Goal: Task Accomplishment & Management: Manage account settings

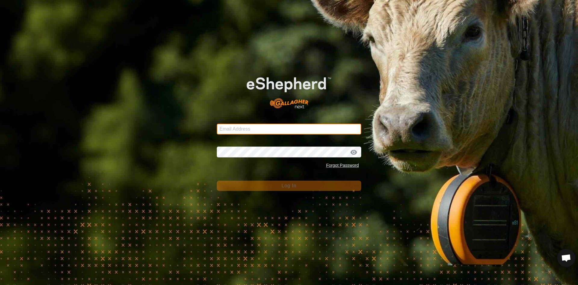
click at [236, 127] on input "Email Address" at bounding box center [289, 128] width 145 height 11
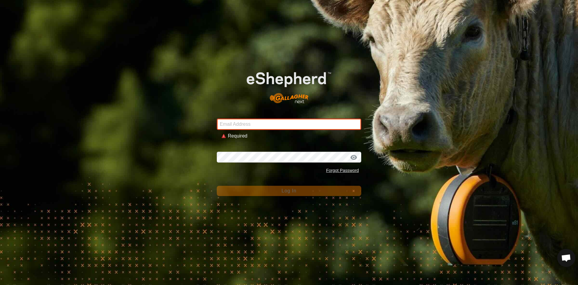
type input "hannah.lemke@jorgensenfarms.com"
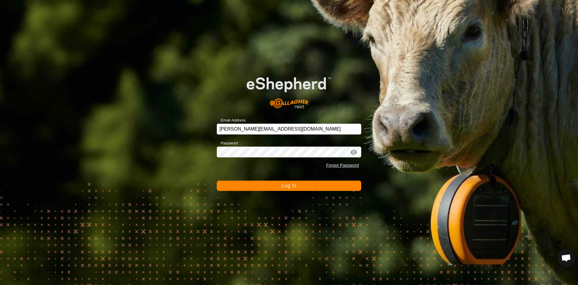
click at [268, 189] on button "Log In" at bounding box center [289, 185] width 145 height 10
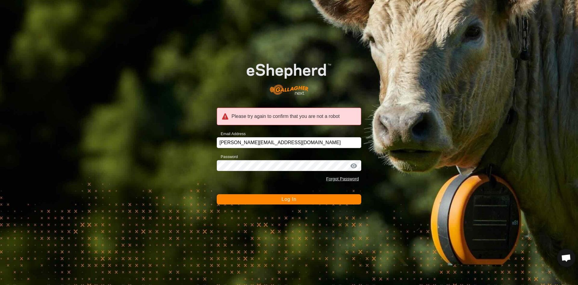
click at [288, 202] on button "Log In" at bounding box center [289, 199] width 145 height 10
click at [295, 195] on button "Log In" at bounding box center [289, 199] width 145 height 10
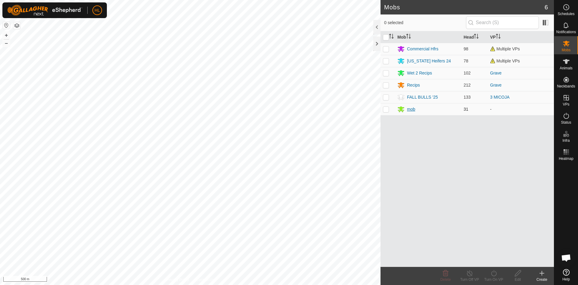
click at [414, 109] on div "mob" at bounding box center [411, 109] width 8 height 6
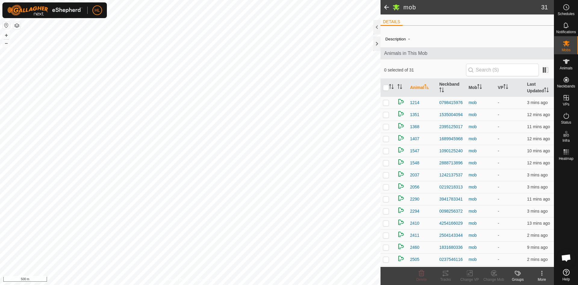
click at [542, 277] on div "More" at bounding box center [542, 278] width 24 height 5
click at [523, 259] on link "Edit Mob Detail" at bounding box center [522, 260] width 62 height 12
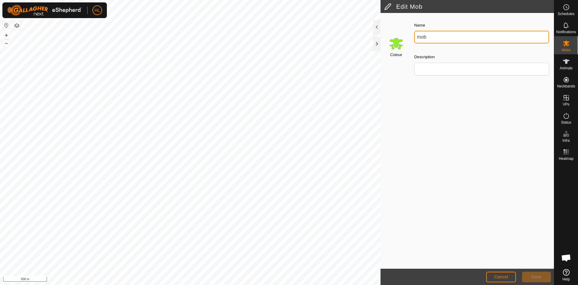
drag, startPoint x: 445, startPoint y: 37, endPoint x: 396, endPoint y: 33, distance: 49.3
click at [396, 33] on div "Colour Name mob Description" at bounding box center [467, 51] width 173 height 68
type input "o"
type input "Open Cows"
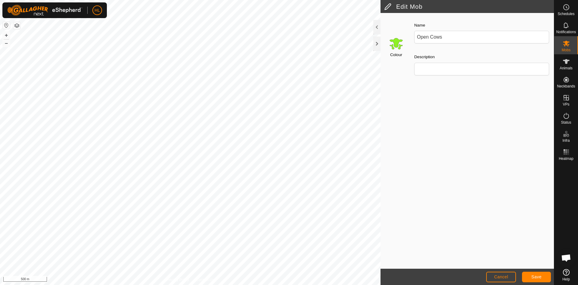
click at [398, 45] on input "Select a color" at bounding box center [396, 43] width 14 height 14
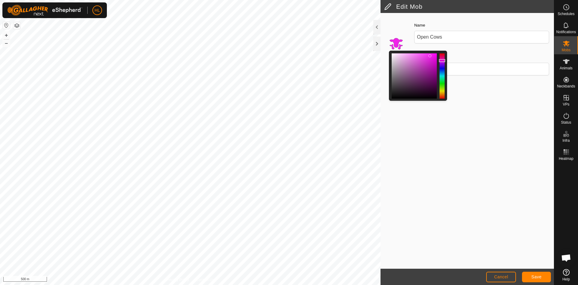
click at [441, 61] on div at bounding box center [442, 75] width 5 height 45
click at [441, 64] on div at bounding box center [442, 75] width 5 height 45
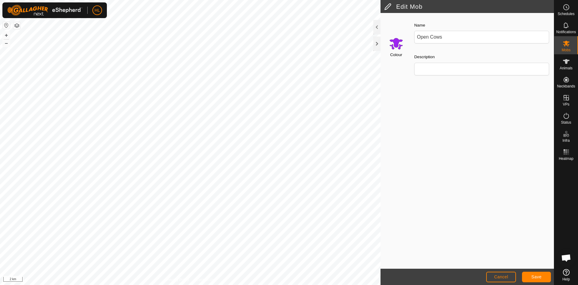
click at [396, 42] on input "Select a color" at bounding box center [396, 43] width 14 height 14
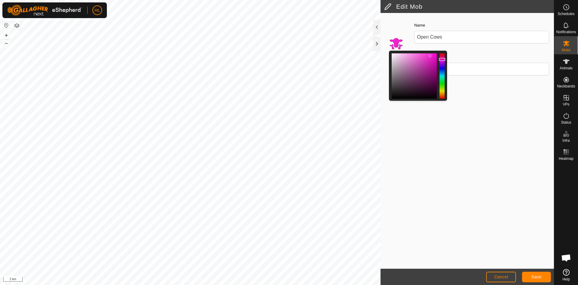
click at [442, 60] on div at bounding box center [442, 75] width 5 height 45
click at [442, 57] on div at bounding box center [442, 75] width 5 height 45
click at [444, 58] on div at bounding box center [442, 75] width 5 height 45
click at [441, 90] on div at bounding box center [442, 75] width 5 height 45
click at [443, 58] on div at bounding box center [442, 75] width 5 height 45
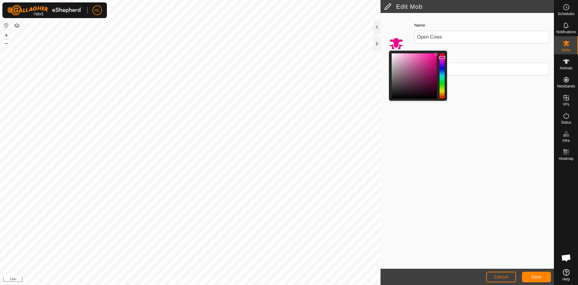
drag, startPoint x: 430, startPoint y: 56, endPoint x: 437, endPoint y: 54, distance: 6.5
click at [437, 54] on div at bounding box center [436, 54] width 3 height 3
click at [482, 103] on div "Colour Name Open Cows Description" at bounding box center [467, 140] width 173 height 255
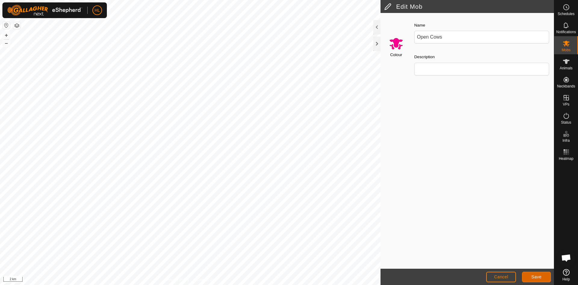
click at [536, 274] on button "Save" at bounding box center [536, 276] width 29 height 11
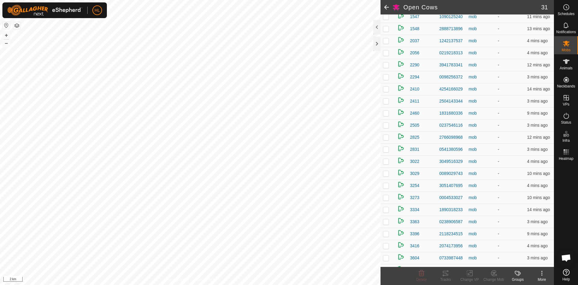
scroll to position [151, 0]
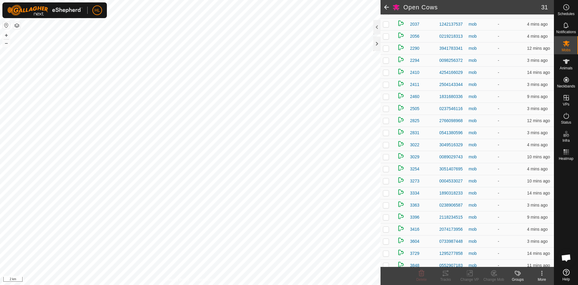
click at [540, 277] on div "More" at bounding box center [542, 278] width 24 height 5
click at [526, 261] on link "Edit Mob Detail" at bounding box center [522, 260] width 62 height 12
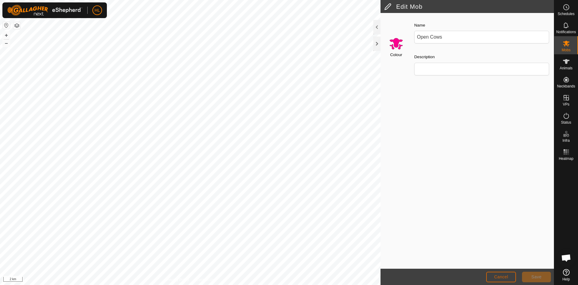
click at [494, 275] on span "Cancel" at bounding box center [501, 276] width 14 height 5
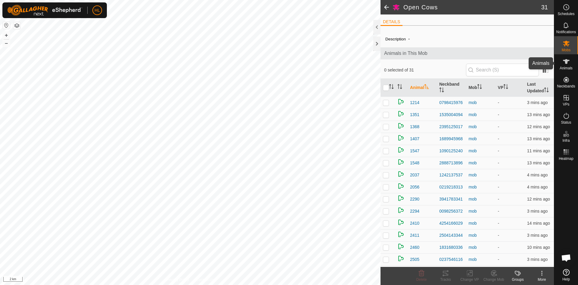
click at [571, 66] on span "Animals" at bounding box center [566, 68] width 13 height 4
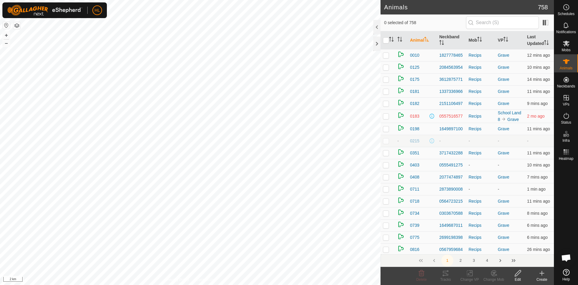
click at [389, 141] on p-checkbox at bounding box center [386, 140] width 6 height 5
click at [387, 141] on p-checkbox at bounding box center [386, 140] width 6 height 5
checkbox input "true"
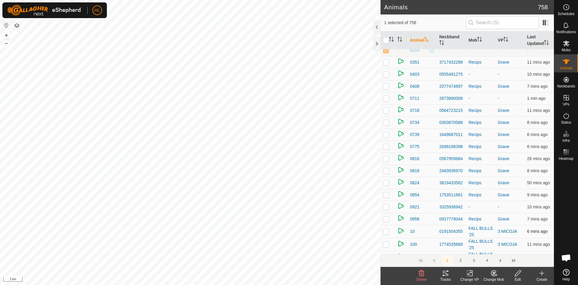
scroll to position [90, 0]
click at [387, 75] on p-checkbox at bounding box center [386, 74] width 6 height 5
checkbox input "true"
click at [388, 100] on p-checkbox at bounding box center [386, 98] width 6 height 5
checkbox input "true"
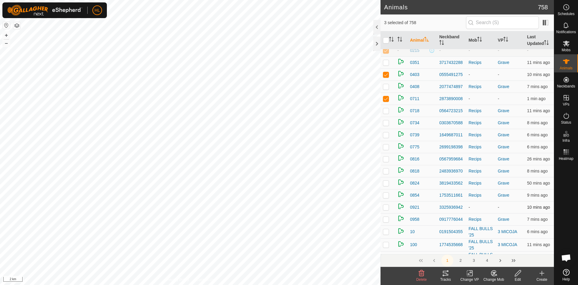
click at [386, 206] on p-checkbox at bounding box center [386, 206] width 6 height 5
checkbox input "true"
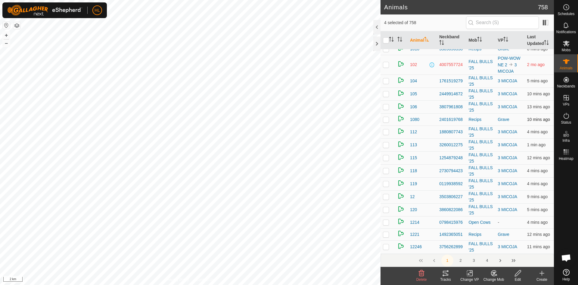
scroll to position [331, 0]
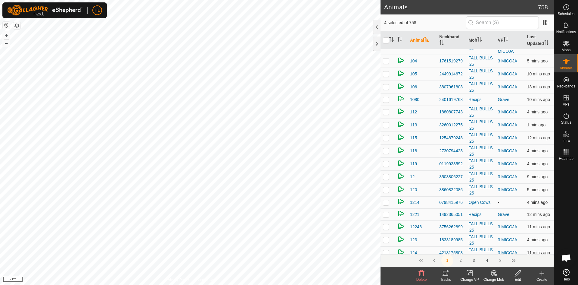
click at [385, 203] on p-checkbox at bounding box center [386, 202] width 6 height 5
checkbox input "true"
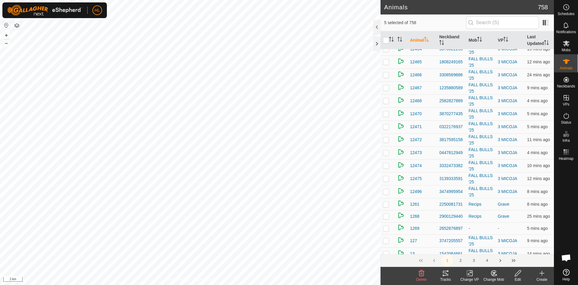
scroll to position [934, 0]
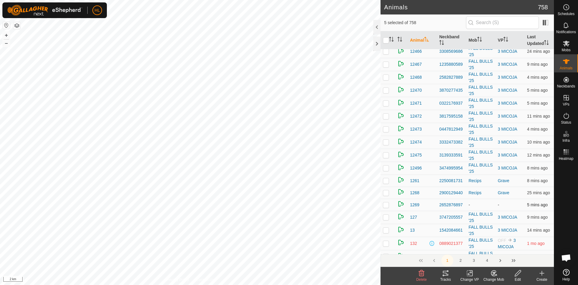
click at [386, 204] on p-checkbox at bounding box center [386, 204] width 6 height 5
checkbox input "true"
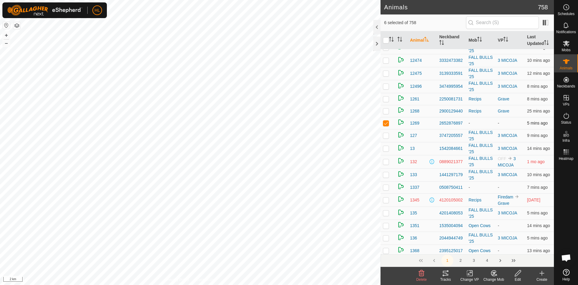
scroll to position [1024, 0]
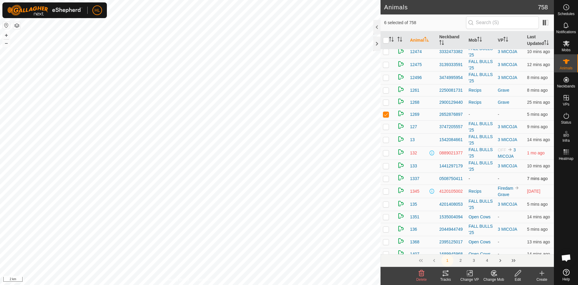
click at [386, 180] on p-checkbox at bounding box center [386, 178] width 6 height 5
checkbox input "true"
click at [386, 215] on p-checkbox at bounding box center [386, 216] width 6 height 5
checkbox input "true"
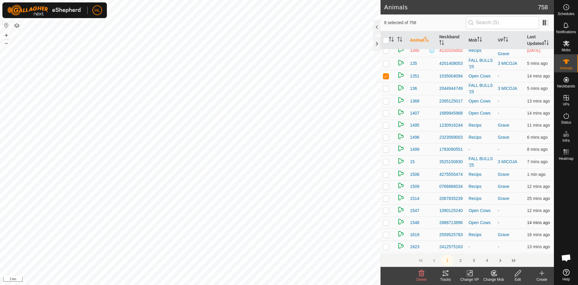
scroll to position [1174, 0]
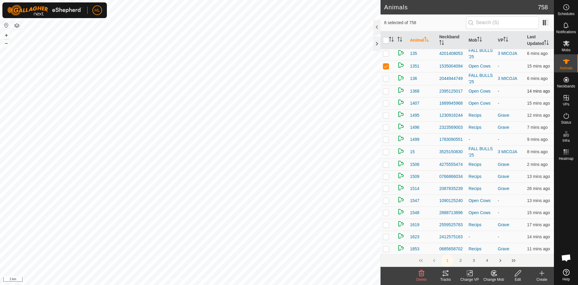
click at [388, 91] on p-checkbox at bounding box center [386, 91] width 6 height 5
checkbox input "true"
click at [387, 103] on p-checkbox at bounding box center [386, 103] width 6 height 5
checkbox input "true"
click at [390, 138] on td at bounding box center [388, 139] width 14 height 12
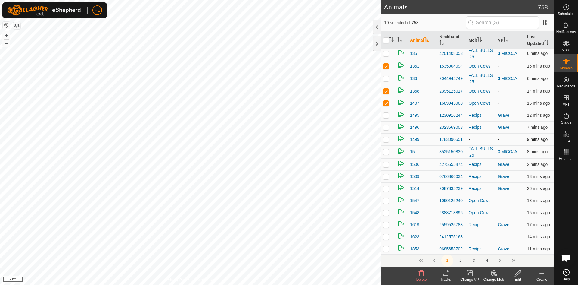
checkbox input "true"
drag, startPoint x: 383, startPoint y: 199, endPoint x: 386, endPoint y: 201, distance: 3.9
click at [385, 200] on p-checkbox at bounding box center [386, 200] width 6 height 5
checkbox input "true"
click at [387, 208] on td at bounding box center [388, 212] width 14 height 12
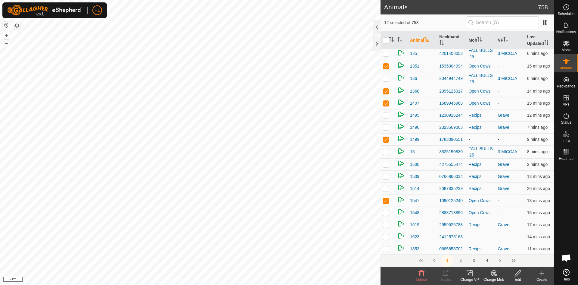
checkbox input "true"
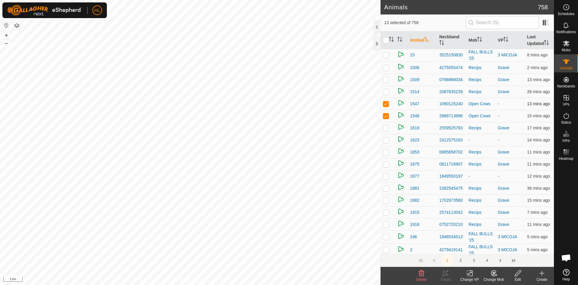
scroll to position [1295, 0]
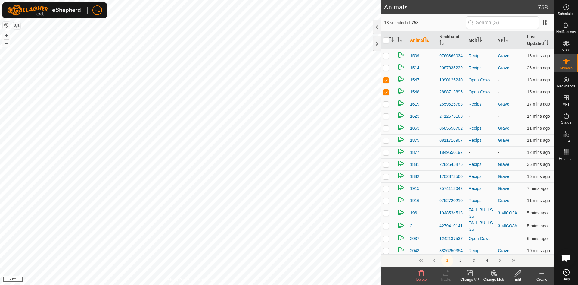
click at [385, 117] on p-checkbox at bounding box center [386, 116] width 6 height 5
checkbox input "true"
click at [390, 152] on td at bounding box center [388, 152] width 14 height 12
checkbox input "true"
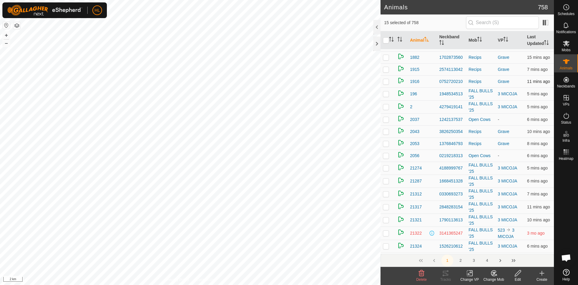
scroll to position [1415, 0]
click at [389, 117] on td at bounding box center [388, 118] width 14 height 12
checkbox input "true"
click at [386, 153] on p-checkbox at bounding box center [386, 153] width 6 height 5
checkbox input "true"
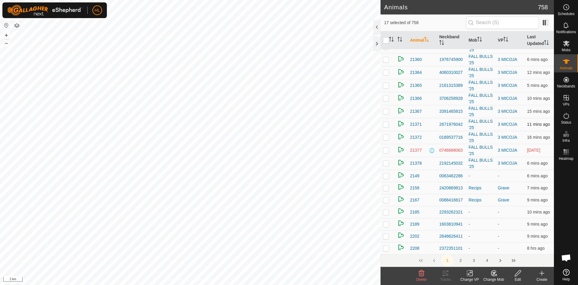
scroll to position [1747, 0]
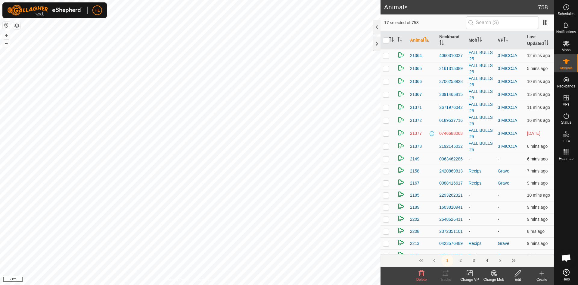
click at [385, 160] on p-checkbox at bounding box center [386, 158] width 6 height 5
checkbox input "true"
click at [382, 194] on td at bounding box center [388, 195] width 14 height 12
checkbox input "true"
click at [386, 207] on p-checkbox at bounding box center [386, 206] width 6 height 5
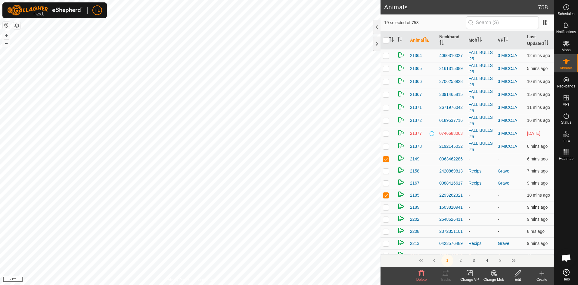
checkbox input "true"
click at [387, 219] on p-checkbox at bounding box center [386, 219] width 6 height 5
checkbox input "true"
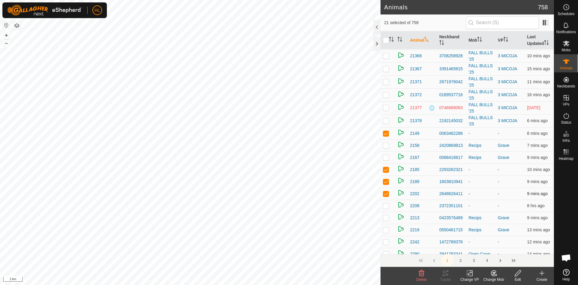
scroll to position [1807, 0]
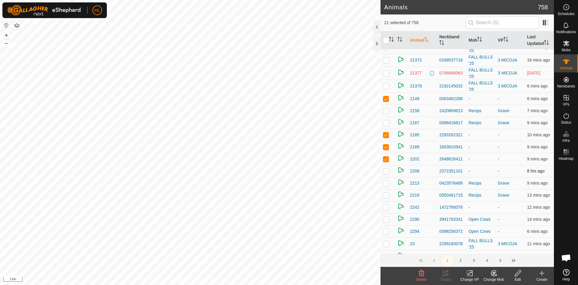
click at [386, 170] on p-checkbox at bounding box center [386, 170] width 6 height 5
checkbox input "true"
click at [383, 208] on p-checkbox at bounding box center [386, 206] width 6 height 5
checkbox input "true"
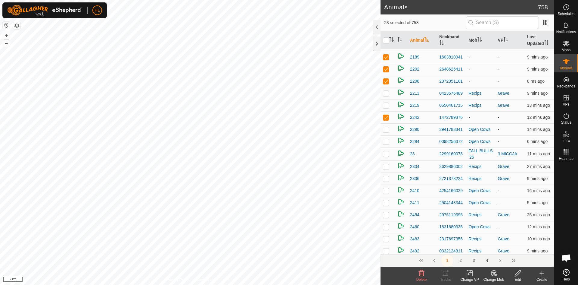
scroll to position [1897, 0]
click at [388, 126] on p-tablecheckbox at bounding box center [386, 128] width 6 height 5
checkbox input "true"
click at [385, 141] on p-checkbox at bounding box center [386, 140] width 6 height 5
checkbox input "true"
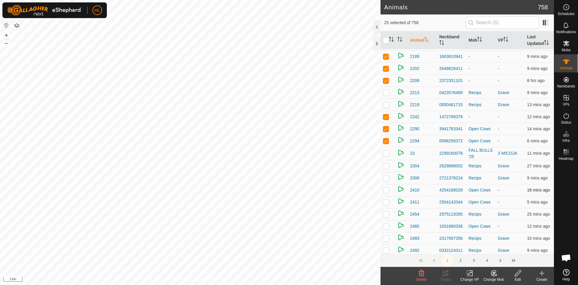
click at [388, 188] on p-checkbox at bounding box center [386, 189] width 6 height 5
checkbox input "true"
click at [388, 201] on p-checkbox at bounding box center [386, 201] width 6 height 5
checkbox input "true"
click at [389, 225] on td at bounding box center [388, 226] width 14 height 12
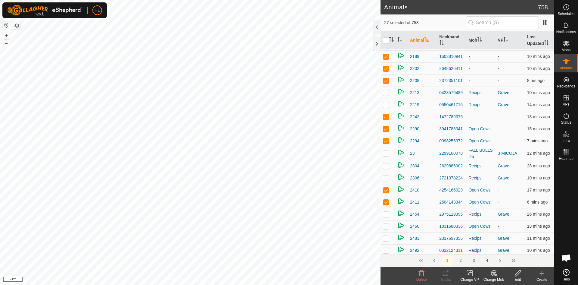
checkbox input "true"
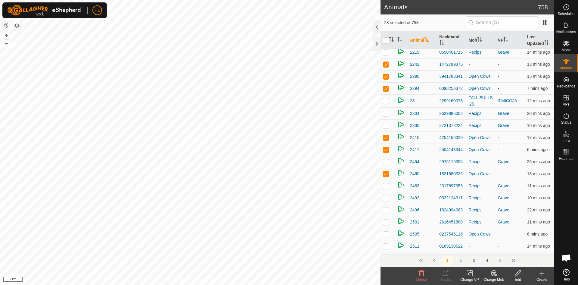
scroll to position [1988, 0]
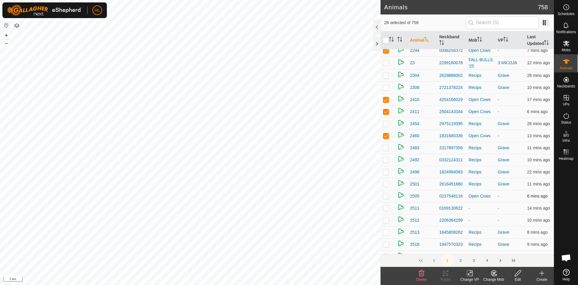
click at [385, 194] on p-checkbox at bounding box center [386, 195] width 6 height 5
checkbox input "true"
click at [389, 207] on td at bounding box center [388, 208] width 14 height 12
checkbox input "true"
click at [387, 220] on p-checkbox at bounding box center [386, 219] width 6 height 5
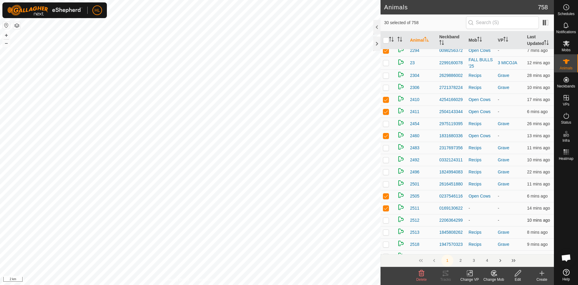
checkbox input "true"
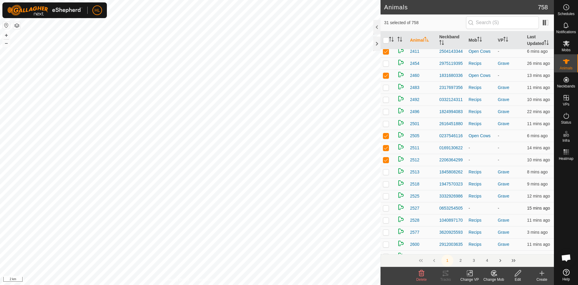
click at [388, 207] on p-checkbox at bounding box center [386, 207] width 6 height 5
checkbox input "true"
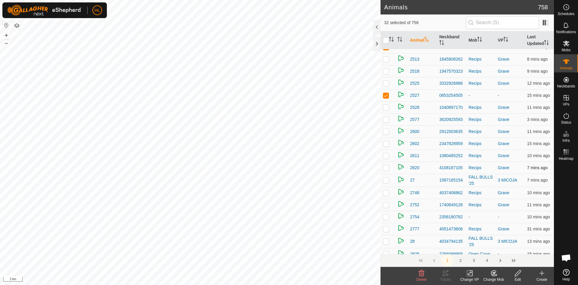
scroll to position [2168, 0]
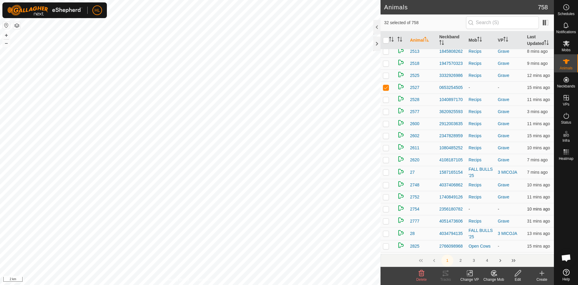
click at [388, 211] on p-checkbox at bounding box center [386, 208] width 6 height 5
checkbox input "true"
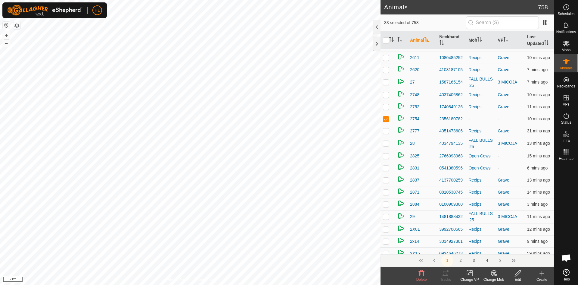
scroll to position [2259, 0]
click at [385, 156] on p-checkbox at bounding box center [386, 155] width 6 height 5
checkbox input "true"
click at [388, 166] on p-checkbox at bounding box center [386, 167] width 6 height 5
checkbox input "true"
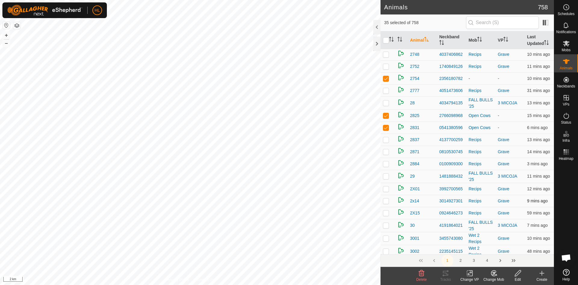
scroll to position [2303, 0]
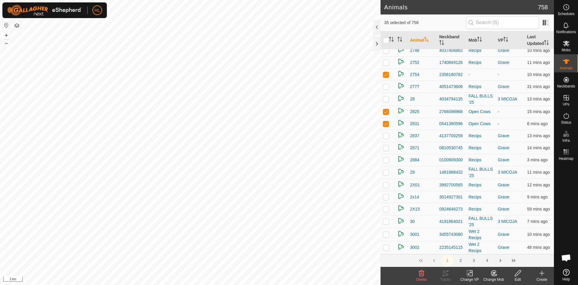
click at [459, 258] on button "2" at bounding box center [461, 260] width 12 height 12
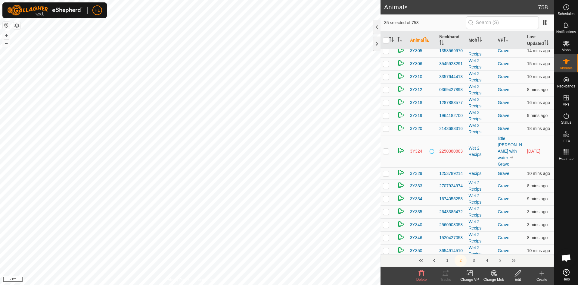
scroll to position [0, 0]
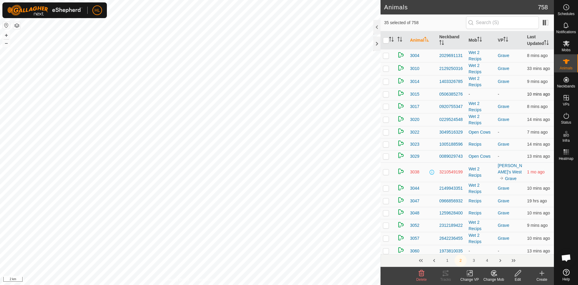
click at [388, 92] on p-checkbox at bounding box center [386, 94] width 6 height 5
checkbox input "true"
click at [389, 131] on p-checkbox at bounding box center [386, 131] width 6 height 5
checkbox input "true"
click at [387, 156] on p-checkbox at bounding box center [386, 156] width 6 height 5
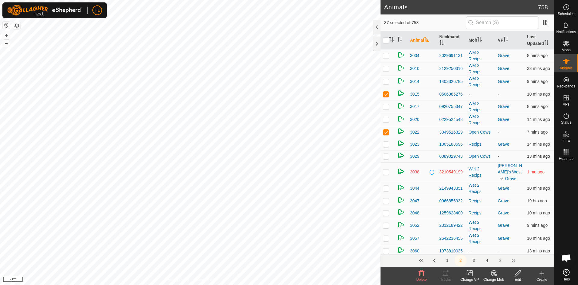
checkbox input "true"
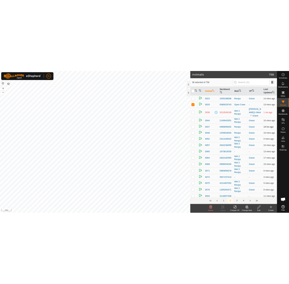
scroll to position [90, 0]
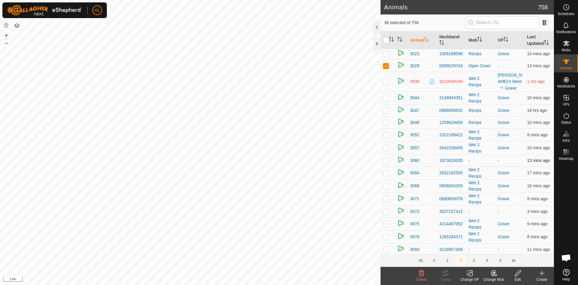
click at [390, 159] on td at bounding box center [388, 160] width 14 height 12
checkbox input "true"
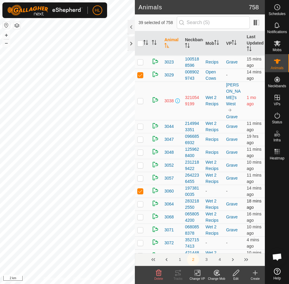
scroll to position [181, 0]
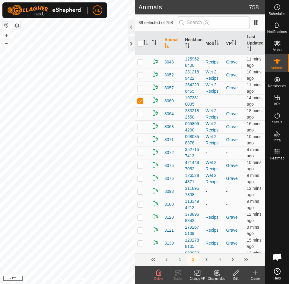
click at [144, 146] on td at bounding box center [142, 152] width 14 height 13
checkbox input "true"
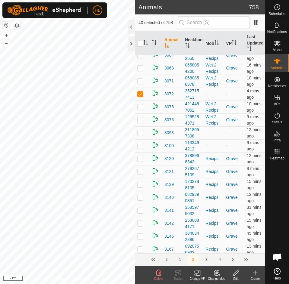
scroll to position [241, 0]
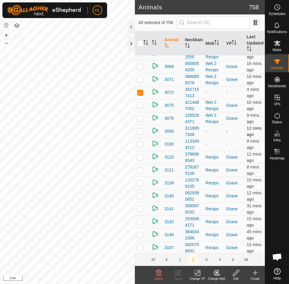
click at [143, 125] on td at bounding box center [142, 131] width 14 height 13
checkbox input "true"
click at [141, 142] on p-checkbox at bounding box center [140, 144] width 6 height 5
checkbox input "true"
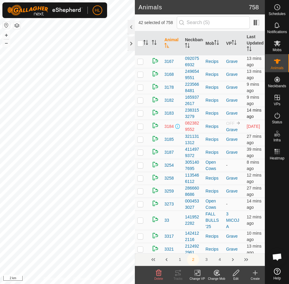
scroll to position [452, 0]
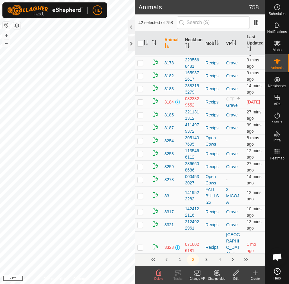
click at [143, 135] on td at bounding box center [142, 141] width 14 height 13
checkbox input "true"
click at [142, 177] on p-checkbox at bounding box center [140, 179] width 6 height 5
checkbox input "true"
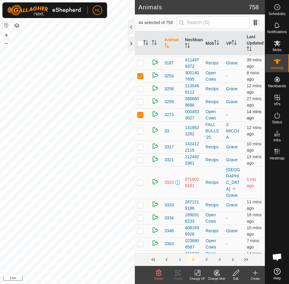
scroll to position [542, 0]
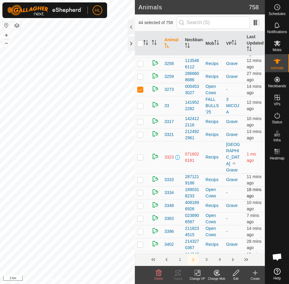
click at [143, 187] on td at bounding box center [142, 192] width 14 height 13
checkbox input "true"
click at [142, 216] on p-checkbox at bounding box center [140, 218] width 6 height 5
checkbox input "true"
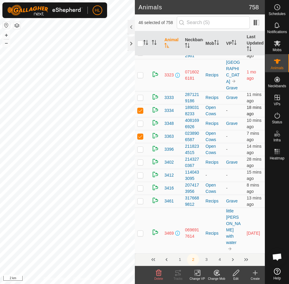
scroll to position [632, 0]
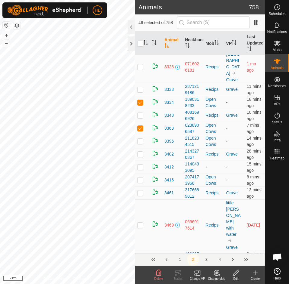
click at [142, 139] on p-checkbox at bounding box center [140, 141] width 6 height 5
checkbox input "true"
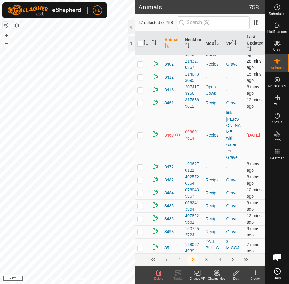
scroll to position [723, 0]
click at [143, 74] on p-checkbox at bounding box center [140, 76] width 6 height 5
checkbox input "true"
click at [144, 85] on td at bounding box center [142, 89] width 14 height 13
checkbox input "true"
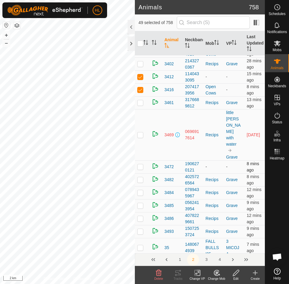
click at [144, 161] on td at bounding box center [142, 167] width 14 height 13
checkbox input "true"
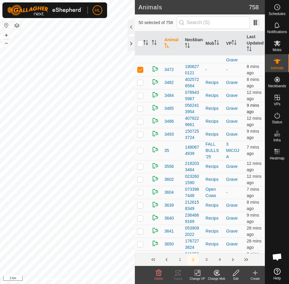
scroll to position [843, 0]
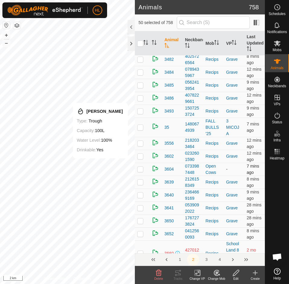
click at [141, 167] on p-checkbox at bounding box center [140, 169] width 6 height 5
checkbox input "true"
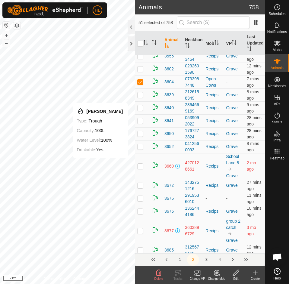
scroll to position [934, 0]
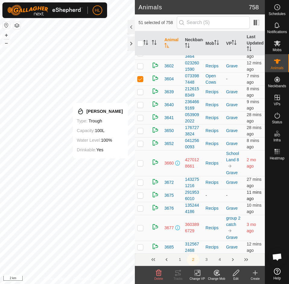
click at [141, 193] on p-checkbox at bounding box center [140, 195] width 6 height 5
checkbox input "true"
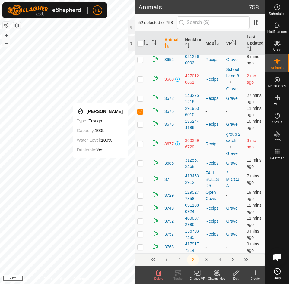
scroll to position [1024, 0]
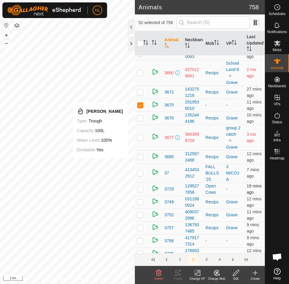
click at [140, 183] on td at bounding box center [142, 189] width 14 height 13
checkbox input "true"
click at [139, 239] on p-checkbox at bounding box center [140, 241] width 6 height 5
checkbox input "true"
click at [139, 251] on p-checkbox at bounding box center [140, 253] width 6 height 5
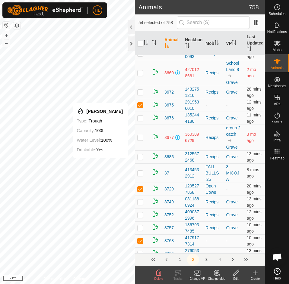
checkbox input "true"
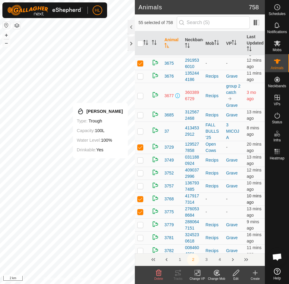
scroll to position [1114, 0]
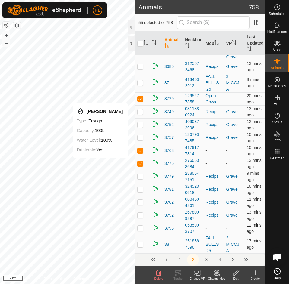
click at [139, 226] on p-checkbox at bounding box center [140, 228] width 6 height 5
checkbox input "true"
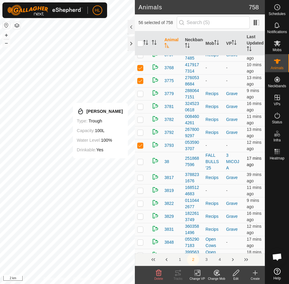
scroll to position [1205, 0]
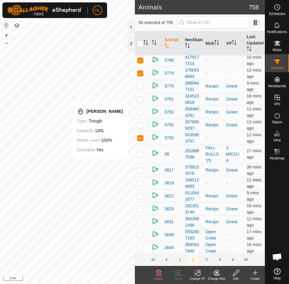
click at [139, 181] on p-checkbox at bounding box center [140, 183] width 6 height 5
checkbox input "true"
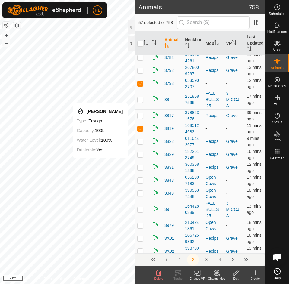
scroll to position [1265, 0]
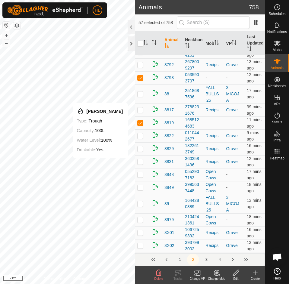
click at [145, 168] on td at bounding box center [142, 174] width 14 height 13
checkbox input "true"
click at [144, 181] on td at bounding box center [142, 187] width 14 height 13
checkbox input "true"
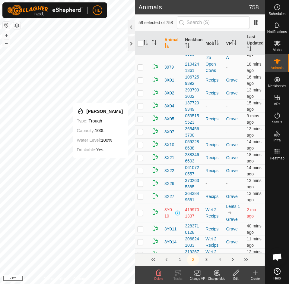
scroll to position [1415, 0]
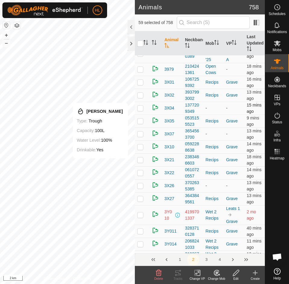
click at [139, 106] on p-checkbox at bounding box center [140, 108] width 6 height 5
checkbox input "true"
click at [139, 132] on p-checkbox at bounding box center [140, 134] width 6 height 5
checkbox input "true"
click at [140, 183] on p-checkbox at bounding box center [140, 185] width 6 height 5
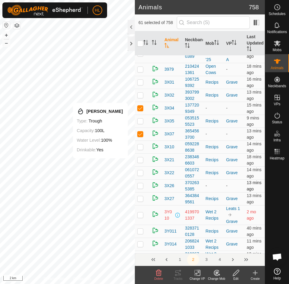
checkbox input "true"
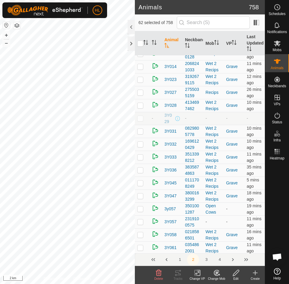
scroll to position [1626, 0]
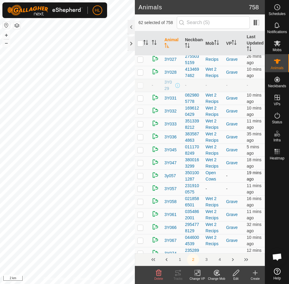
click at [143, 170] on td at bounding box center [142, 176] width 14 height 13
checkbox input "true"
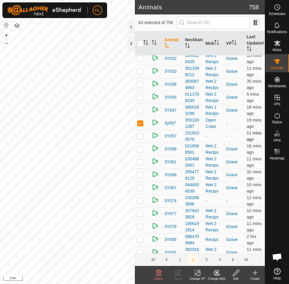
scroll to position [1686, 0]
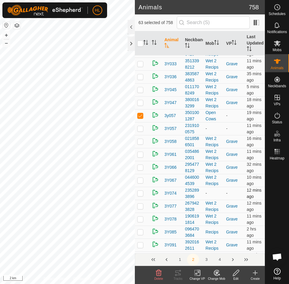
click at [141, 191] on p-checkbox at bounding box center [140, 193] width 6 height 5
checkbox input "true"
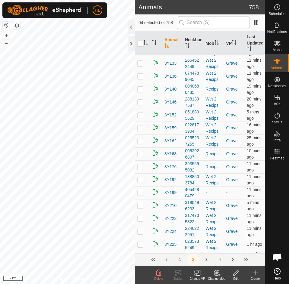
scroll to position [2018, 0]
click at [140, 190] on p-checkbox at bounding box center [140, 192] width 6 height 5
checkbox input "true"
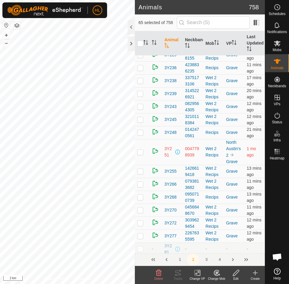
scroll to position [2229, 0]
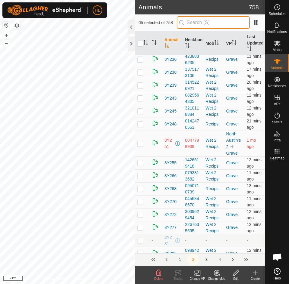
click at [227, 21] on input "text" at bounding box center [212, 22] width 73 height 13
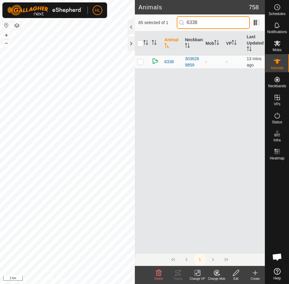
scroll to position [0, 0]
type input "6338"
click at [142, 63] on p-checkbox at bounding box center [140, 61] width 6 height 5
checkbox input "true"
drag, startPoint x: 207, startPoint y: 22, endPoint x: 187, endPoint y: 26, distance: 20.0
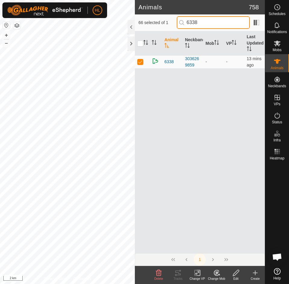
click at [187, 26] on input "6338" at bounding box center [212, 22] width 73 height 13
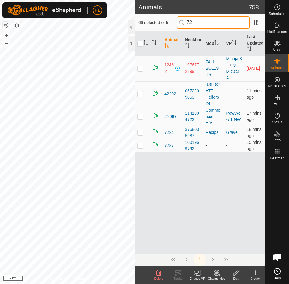
type input "7"
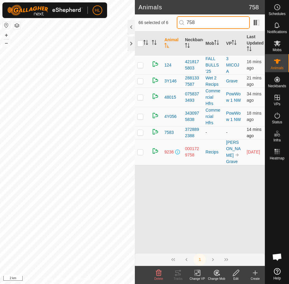
type input "758"
click at [142, 132] on p-checkbox at bounding box center [140, 132] width 6 height 5
checkbox input "true"
click at [226, 26] on input "758" at bounding box center [212, 22] width 73 height 13
type input "7"
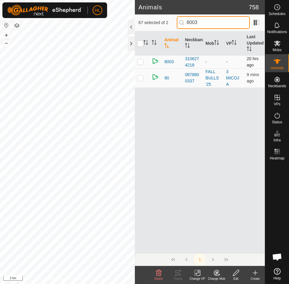
type input "8003"
click at [142, 63] on p-checkbox at bounding box center [140, 61] width 6 height 5
checkbox input "true"
click at [207, 22] on input "8003" at bounding box center [212, 22] width 73 height 13
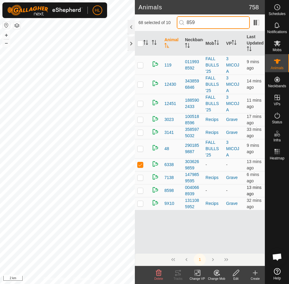
type input "859"
click at [143, 191] on td at bounding box center [142, 190] width 14 height 13
checkbox input "true"
click at [215, 23] on input "859" at bounding box center [212, 22] width 73 height 13
type input "8"
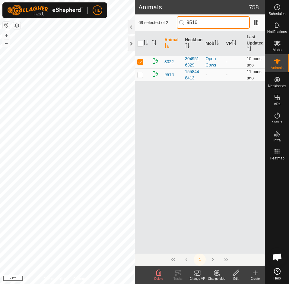
type input "9516"
click at [144, 76] on td at bounding box center [142, 74] width 14 height 13
checkbox input "true"
click at [206, 23] on input "9516" at bounding box center [212, 22] width 73 height 13
type input "9"
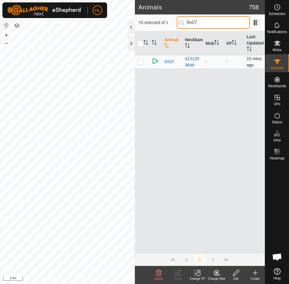
type input "9x07"
click at [139, 62] on p-checkbox at bounding box center [140, 61] width 6 height 5
checkbox input "true"
click at [214, 25] on input "9x07" at bounding box center [212, 22] width 73 height 13
type input "9"
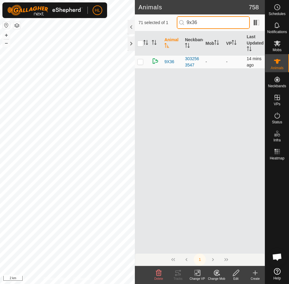
type input "9x36"
click at [140, 63] on p-checkbox at bounding box center [140, 61] width 6 height 5
checkbox input "true"
click at [209, 17] on input "9x36" at bounding box center [212, 22] width 73 height 13
type input "9"
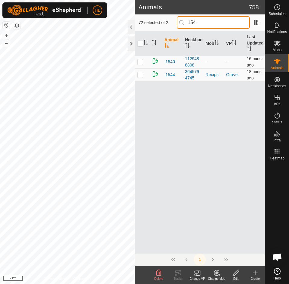
type input "i154"
click at [142, 62] on p-checkbox at bounding box center [140, 61] width 6 height 5
checkbox input "true"
click at [209, 20] on input "i154" at bounding box center [212, 22] width 73 height 13
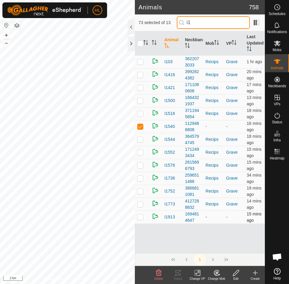
type input "i1"
click at [140, 219] on p-checkbox at bounding box center [140, 217] width 6 height 5
checkbox input "true"
click at [204, 25] on input "i1" at bounding box center [212, 22] width 73 height 13
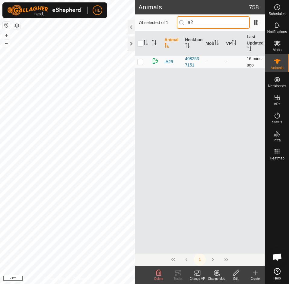
type input "ia2"
click at [142, 63] on p-checkbox at bounding box center [140, 61] width 6 height 5
checkbox input "true"
click at [200, 23] on input "ia2" at bounding box center [212, 22] width 73 height 13
type input "i"
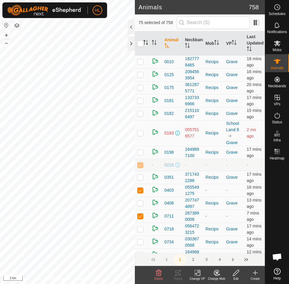
click at [147, 45] on icon "Activate to sort" at bounding box center [146, 42] width 1 height 5
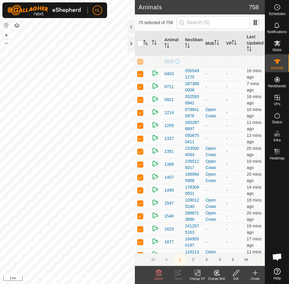
click at [214, 272] on icon at bounding box center [216, 272] width 5 height 5
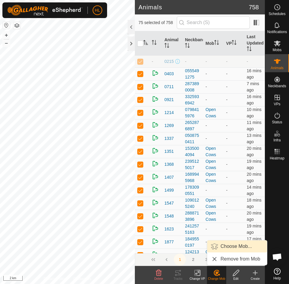
click at [224, 247] on link "Choose Mob..." at bounding box center [237, 247] width 60 height 12
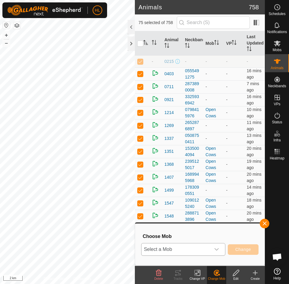
click at [189, 248] on span "Select a Mob" at bounding box center [175, 250] width 69 height 12
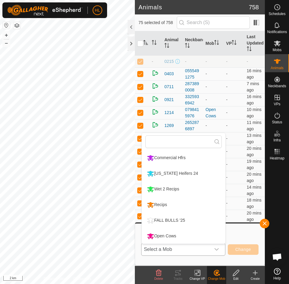
click at [177, 238] on li "Open Cows" at bounding box center [183, 236] width 83 height 15
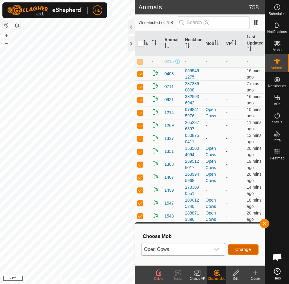
click at [243, 249] on span "Change" at bounding box center [243, 249] width 16 height 5
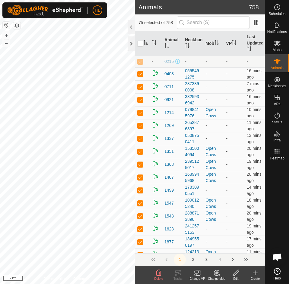
click at [139, 60] on p-checkbox at bounding box center [140, 61] width 6 height 5
checkbox input "false"
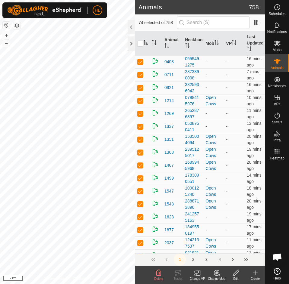
click at [217, 277] on div "Change Mob" at bounding box center [216, 279] width 19 height 5
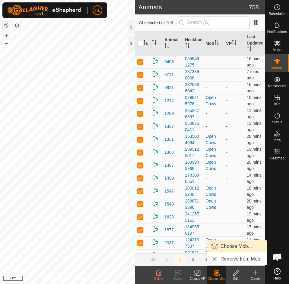
click at [226, 249] on link "Choose Mob..." at bounding box center [237, 247] width 60 height 12
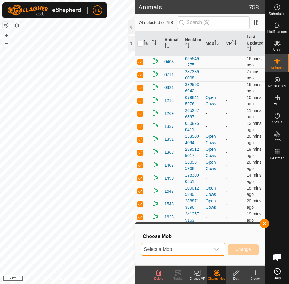
click at [187, 249] on span "Select a Mob" at bounding box center [175, 250] width 69 height 12
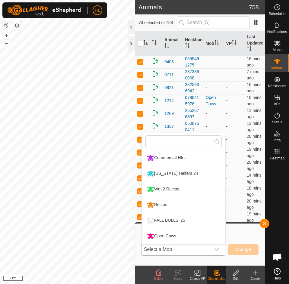
click at [172, 237] on li "Open Cows" at bounding box center [183, 236] width 83 height 15
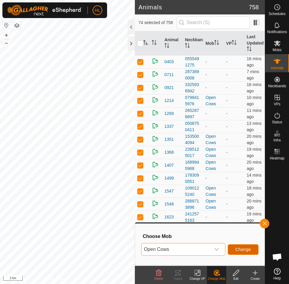
click at [243, 248] on span "Change" at bounding box center [243, 249] width 16 height 5
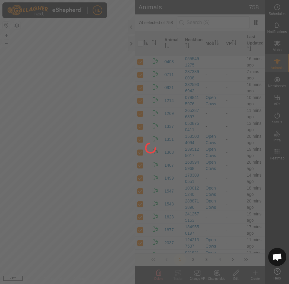
checkbox input "false"
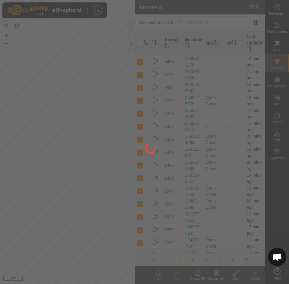
checkbox input "false"
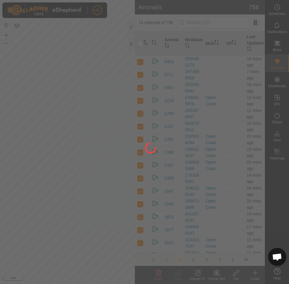
checkbox input "false"
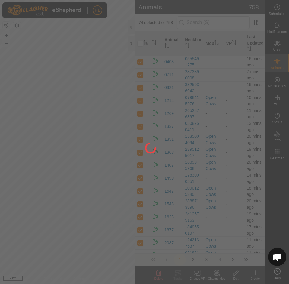
checkbox input "false"
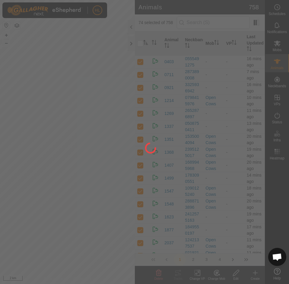
checkbox input "false"
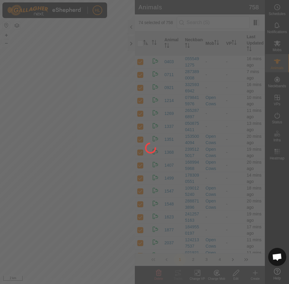
checkbox input "false"
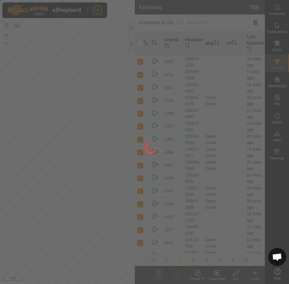
checkbox input "false"
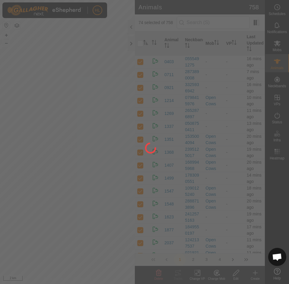
checkbox input "false"
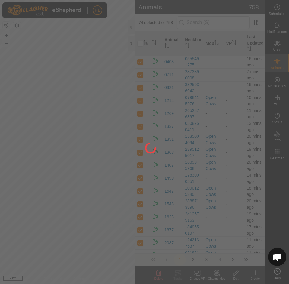
checkbox input "false"
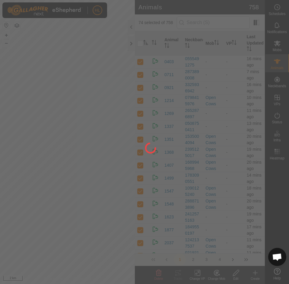
checkbox input "false"
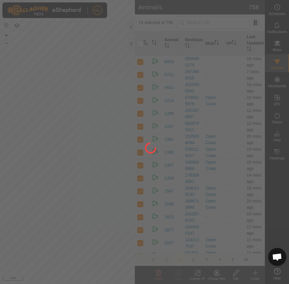
checkbox input "false"
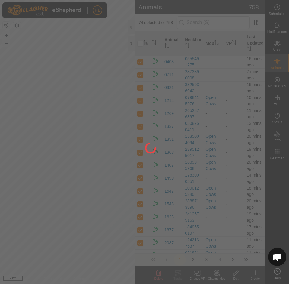
checkbox input "false"
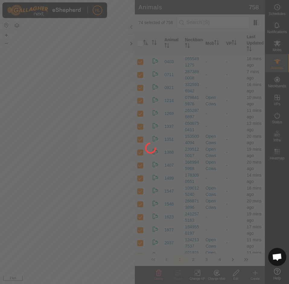
checkbox input "false"
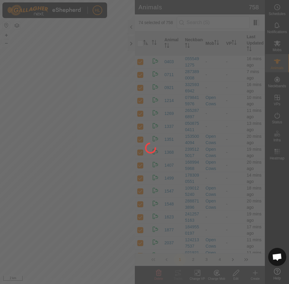
checkbox input "false"
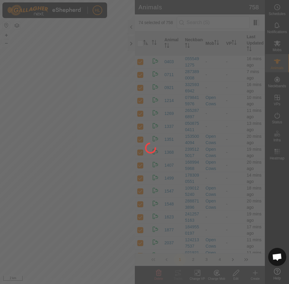
checkbox input "false"
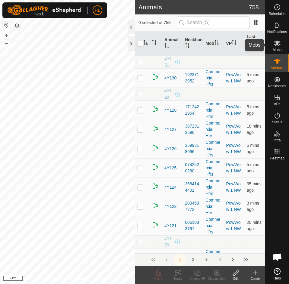
click at [278, 49] on span "Mobs" at bounding box center [276, 50] width 9 height 4
